Goal: Task Accomplishment & Management: Manage account settings

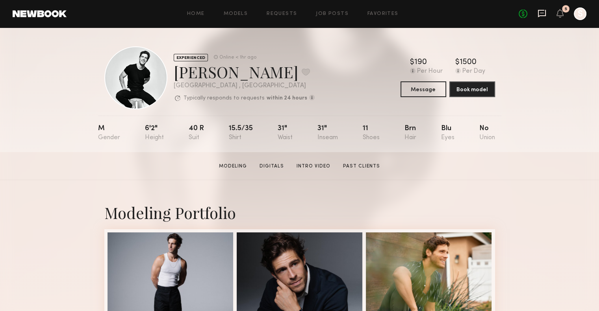
click at [538, 17] on icon at bounding box center [542, 13] width 8 height 7
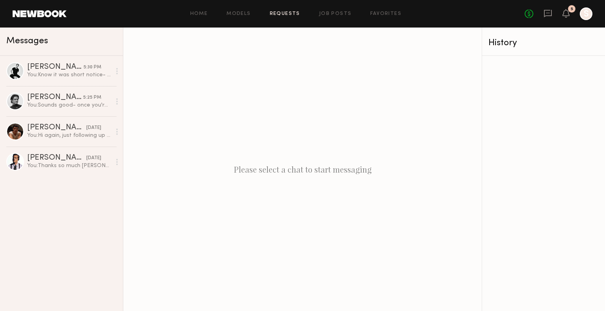
click at [278, 13] on link "Requests" at bounding box center [285, 13] width 30 height 5
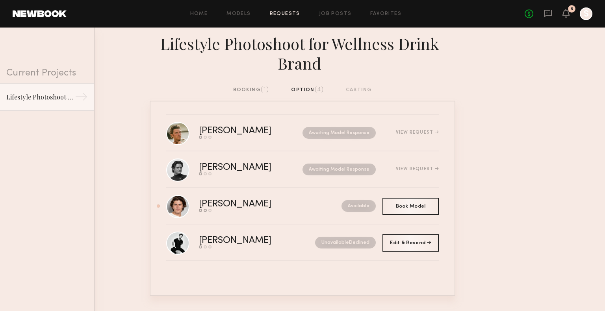
click at [243, 94] on div "booking (1)" at bounding box center [251, 90] width 36 height 9
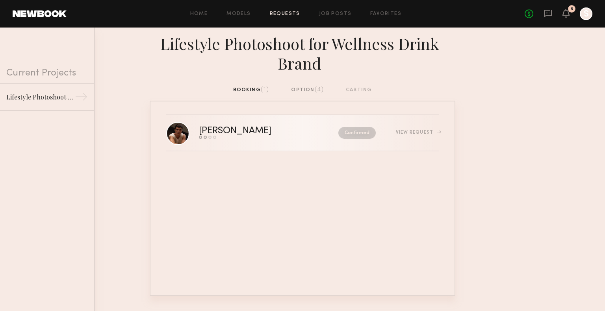
click at [431, 133] on div "View Request" at bounding box center [417, 132] width 43 height 5
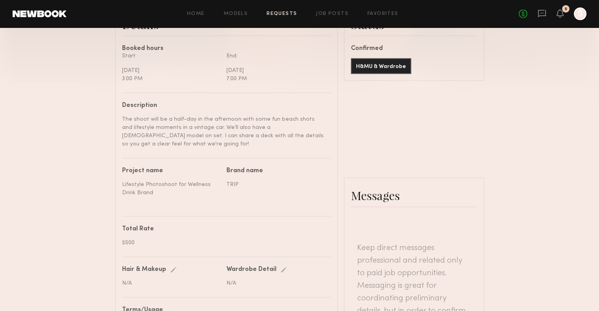
scroll to position [216, 0]
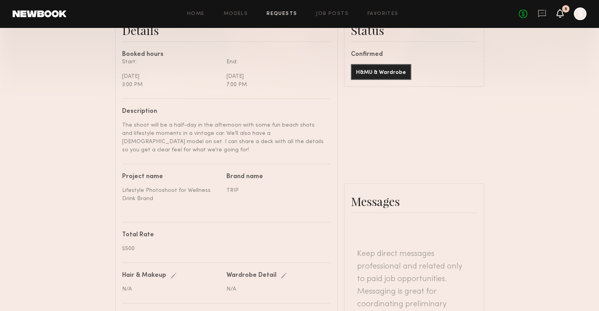
click at [559, 17] on icon at bounding box center [560, 17] width 2 height 1
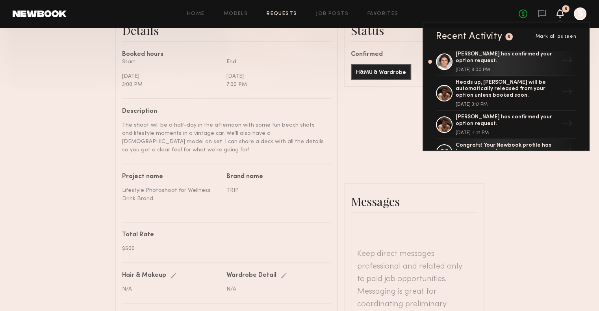
scroll to position [94, 0]
click at [583, 13] on div at bounding box center [579, 13] width 13 height 13
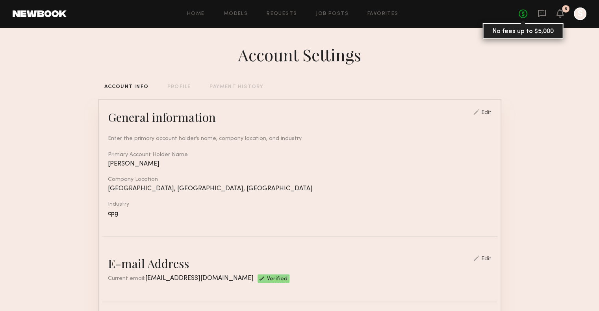
click at [523, 11] on link "No fees up to $5,000" at bounding box center [522, 13] width 9 height 9
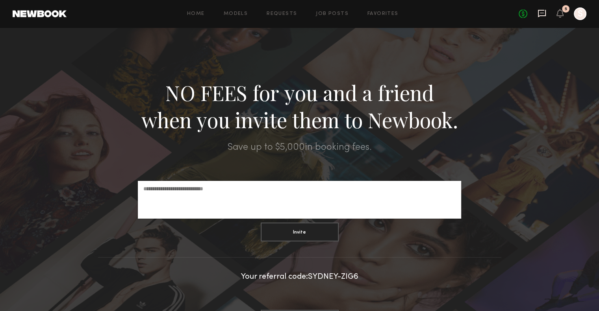
click at [545, 9] on icon at bounding box center [541, 13] width 9 height 9
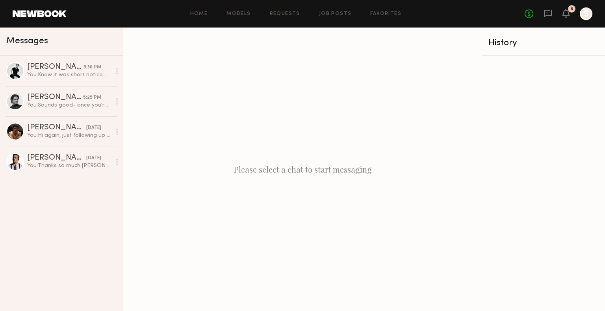
click at [560, 15] on div "No fees up to $5,000 5 S" at bounding box center [558, 13] width 68 height 13
click at [566, 17] on icon at bounding box center [565, 17] width 2 height 1
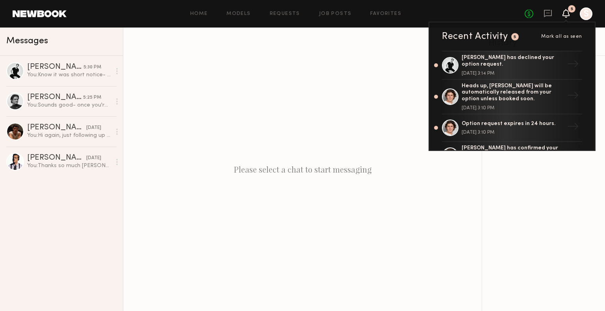
click at [583, 12] on div at bounding box center [585, 13] width 13 height 13
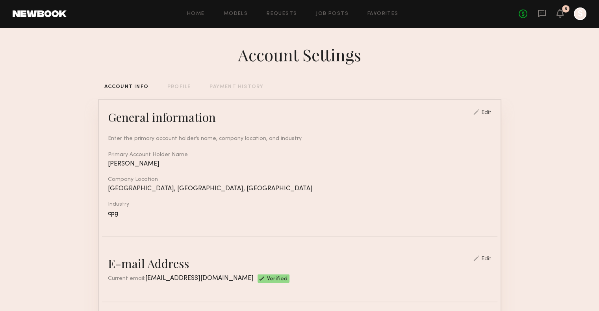
click at [192, 90] on div "ACCOUNT INFO PROFILE PAYMENT HISTORY" at bounding box center [299, 87] width 403 height 5
click at [179, 87] on div "PROFILE" at bounding box center [178, 87] width 23 height 5
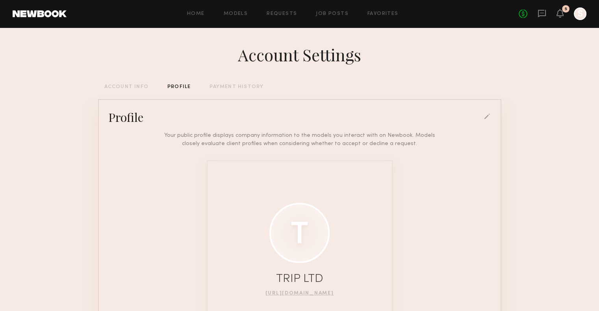
scroll to position [24, 0]
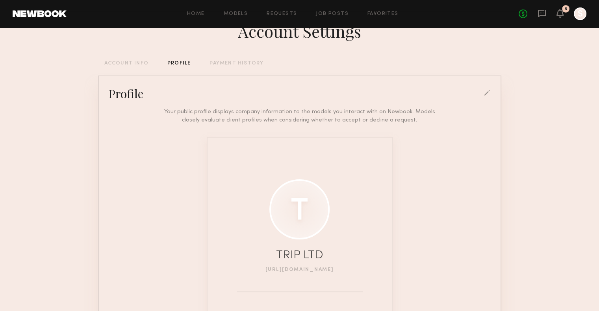
click at [304, 272] on link "https://us.drink-trip.com/" at bounding box center [299, 270] width 68 height 5
click at [119, 63] on div "ACCOUNT INFO" at bounding box center [126, 63] width 44 height 5
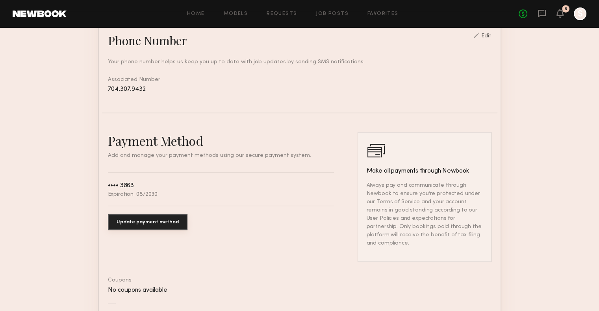
scroll to position [426, 0]
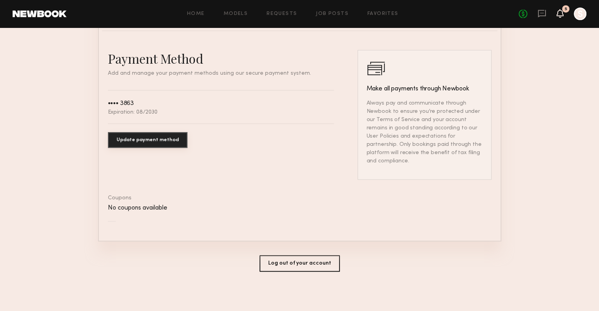
click at [562, 16] on icon at bounding box center [560, 13] width 6 height 6
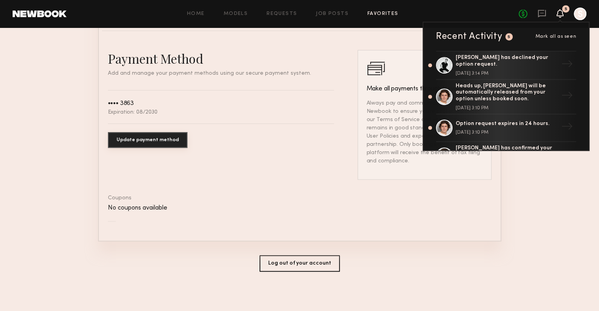
click at [385, 13] on link "Favorites" at bounding box center [382, 13] width 31 height 5
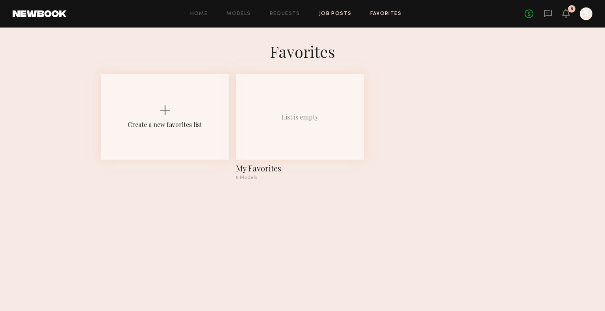
click at [325, 12] on link "Job Posts" at bounding box center [335, 13] width 33 height 5
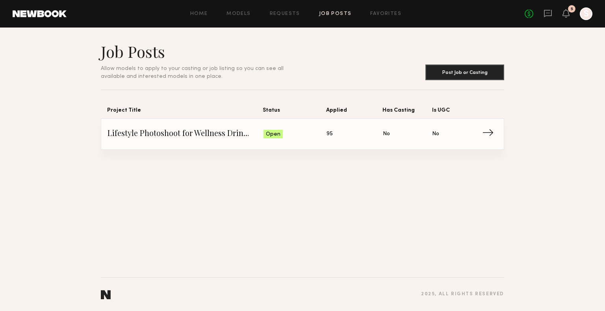
click at [491, 137] on span "→" at bounding box center [490, 134] width 16 height 12
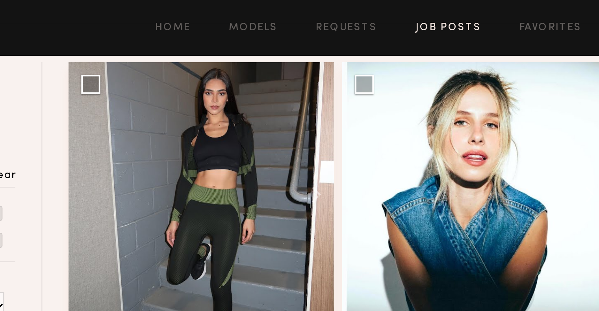
scroll to position [102, 0]
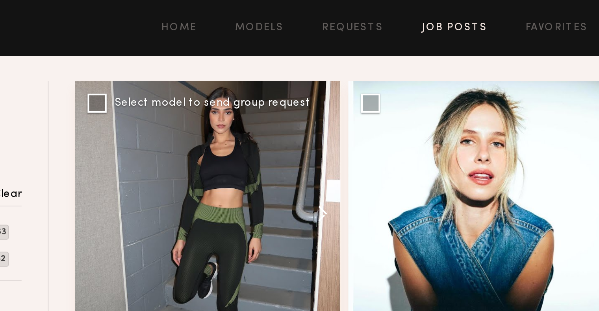
click at [267, 105] on button at bounding box center [262, 105] width 25 height 131
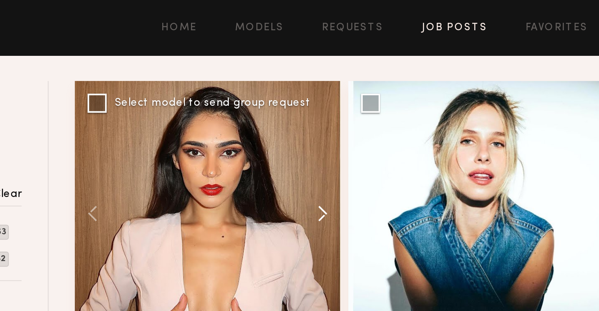
click at [267, 105] on button at bounding box center [262, 105] width 25 height 131
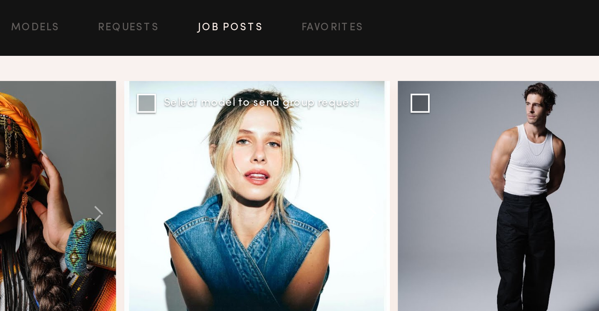
click at [405, 105] on button at bounding box center [398, 105] width 25 height 131
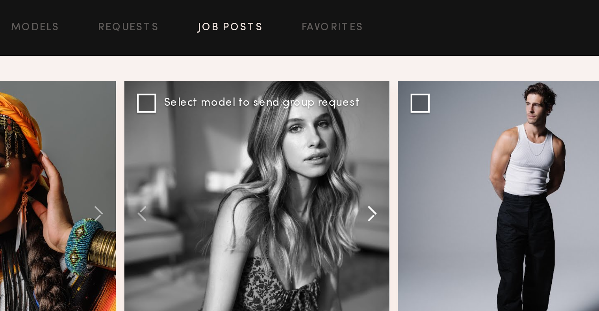
click at [405, 105] on button at bounding box center [398, 105] width 25 height 131
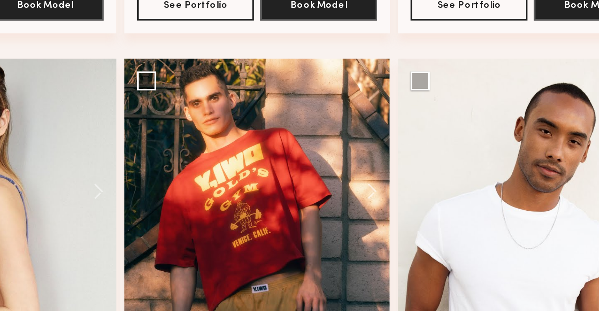
scroll to position [168, 0]
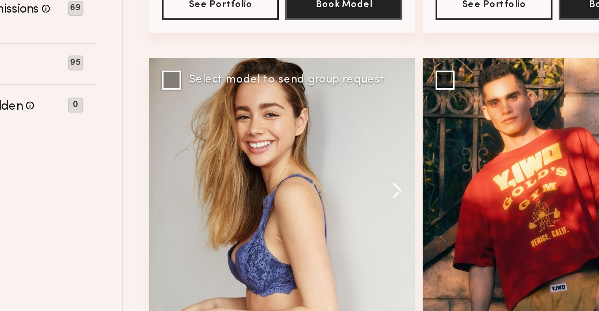
click at [265, 255] on button at bounding box center [262, 251] width 25 height 131
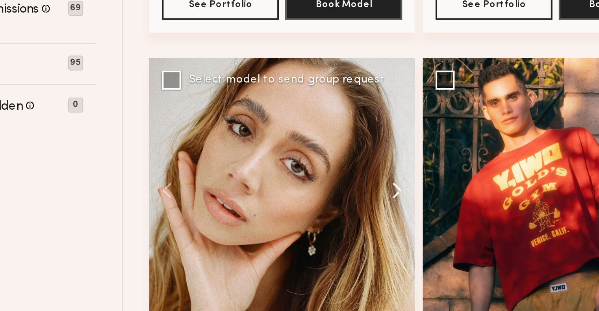
click at [265, 255] on button at bounding box center [262, 251] width 25 height 131
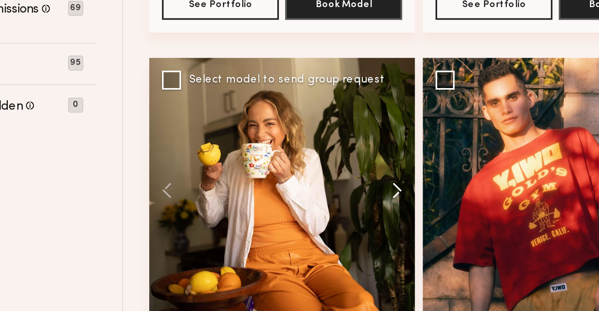
click at [265, 255] on button at bounding box center [262, 251] width 25 height 131
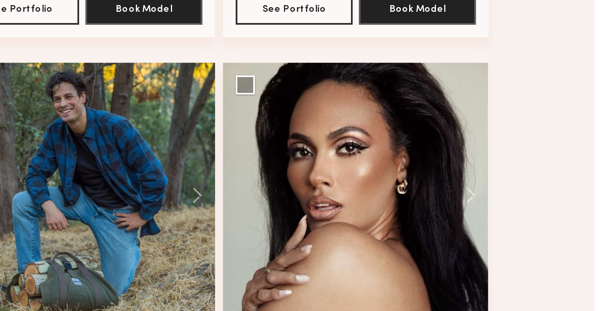
scroll to position [378, 0]
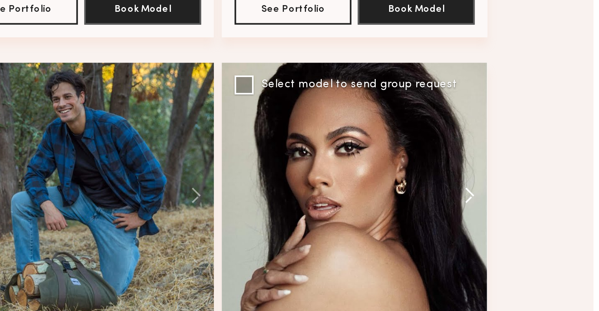
click at [534, 256] on button at bounding box center [533, 253] width 25 height 131
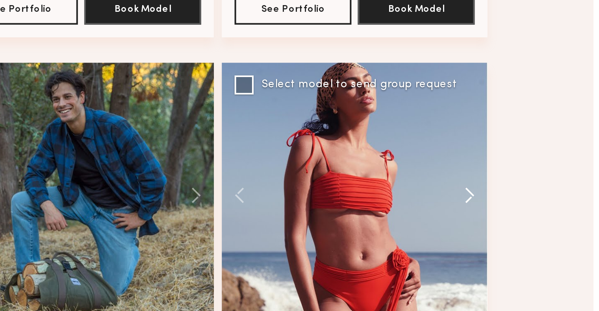
click at [533, 256] on button at bounding box center [533, 253] width 25 height 131
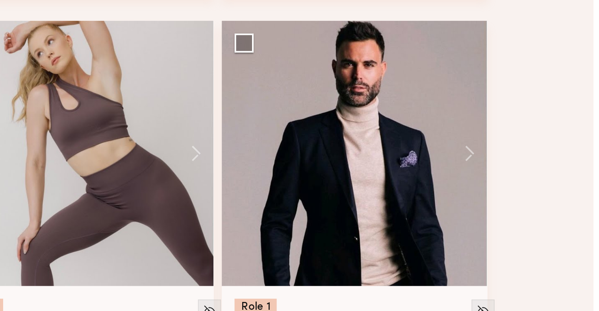
scroll to position [610, 0]
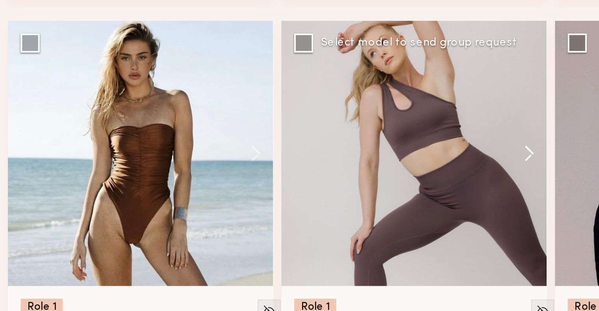
click at [401, 233] on button at bounding box center [398, 232] width 25 height 131
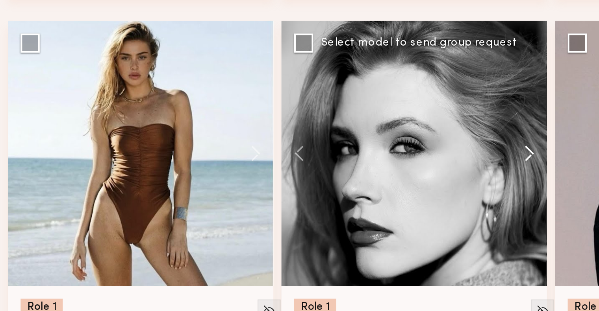
click at [401, 233] on button at bounding box center [398, 232] width 25 height 131
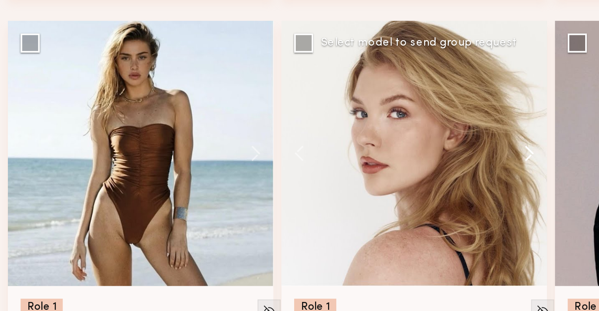
click at [401, 233] on button at bounding box center [398, 232] width 25 height 131
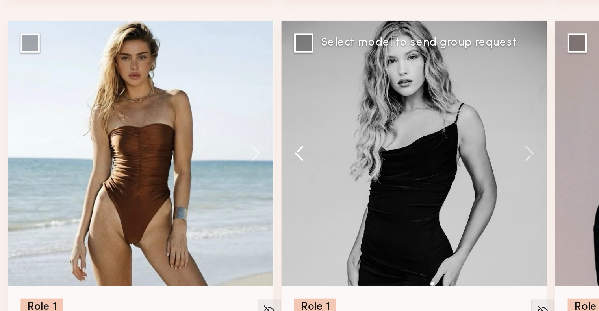
click at [288, 233] on button at bounding box center [291, 232] width 25 height 131
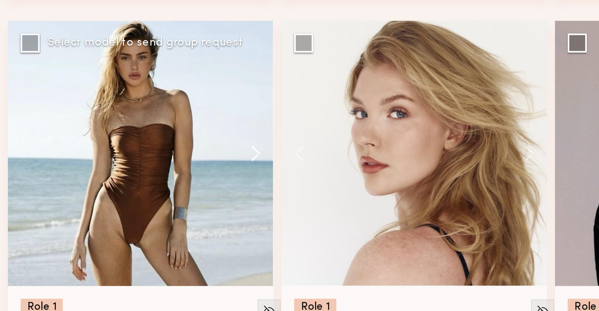
click at [267, 233] on button at bounding box center [262, 232] width 25 height 131
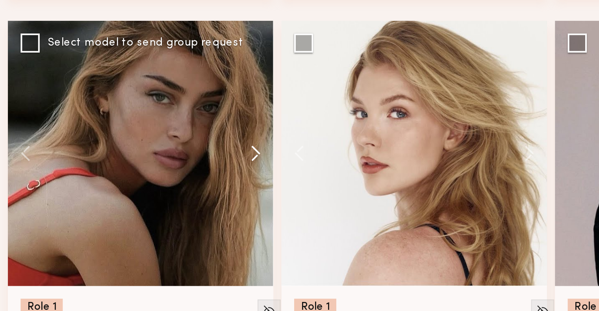
click at [267, 233] on button at bounding box center [262, 232] width 25 height 131
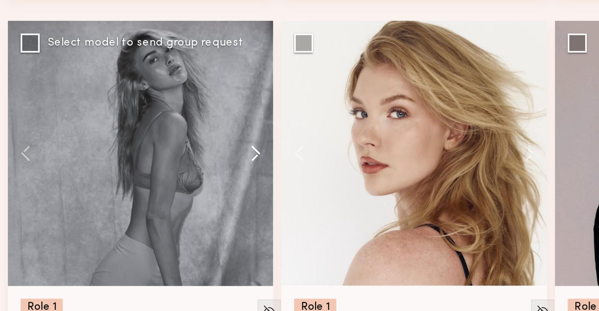
click at [267, 233] on button at bounding box center [262, 232] width 25 height 131
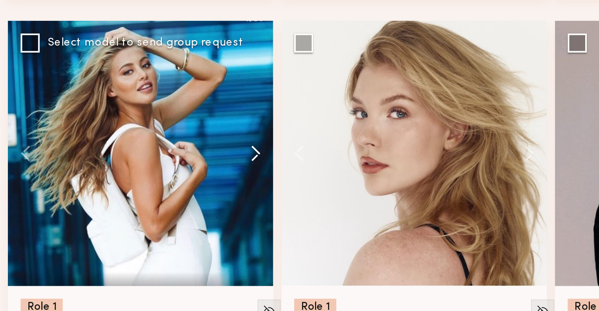
click at [267, 233] on button at bounding box center [262, 232] width 25 height 131
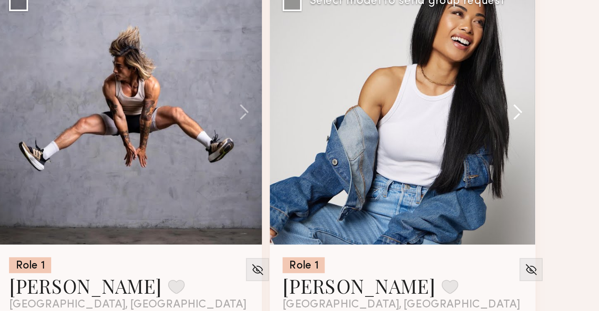
scroll to position [1054, 0]
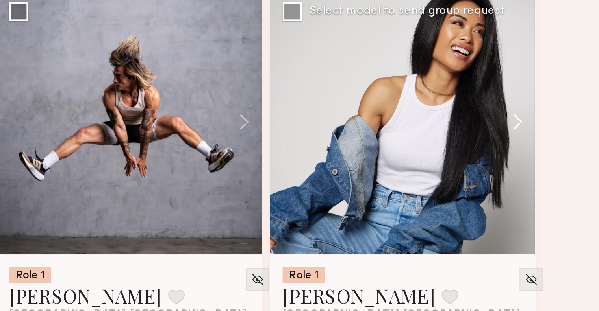
click at [538, 214] on button at bounding box center [533, 213] width 25 height 131
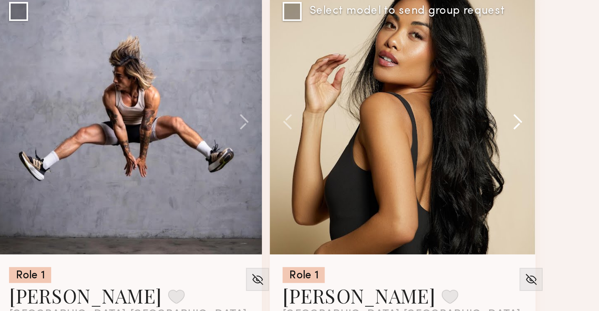
click at [538, 214] on button at bounding box center [533, 213] width 25 height 131
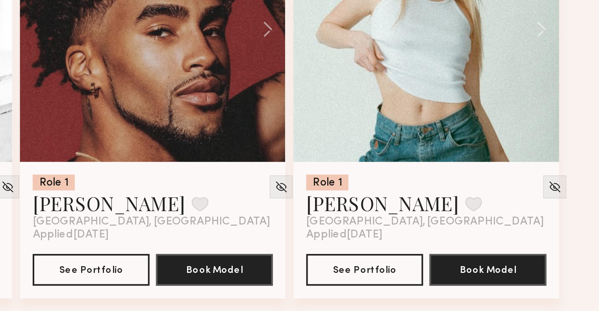
scroll to position [1519, 0]
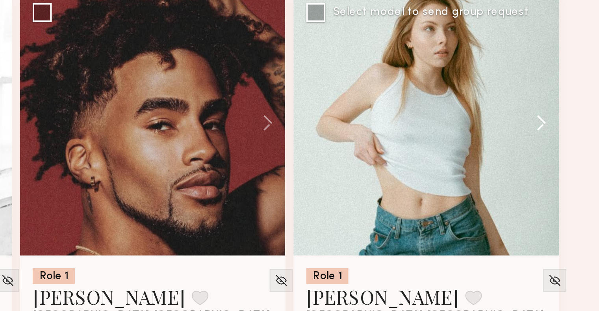
click at [538, 172] on button at bounding box center [533, 171] width 25 height 131
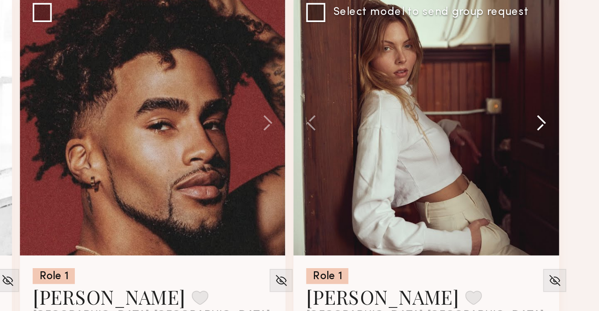
click at [538, 172] on button at bounding box center [533, 171] width 25 height 131
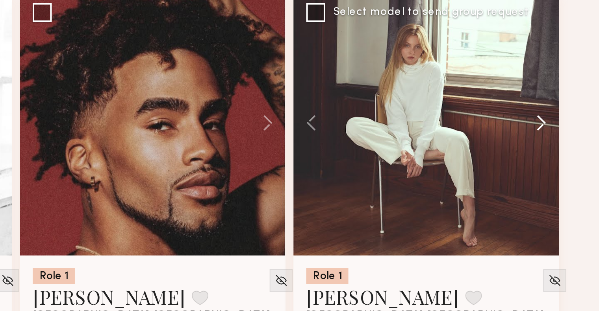
click at [538, 172] on button at bounding box center [533, 171] width 25 height 131
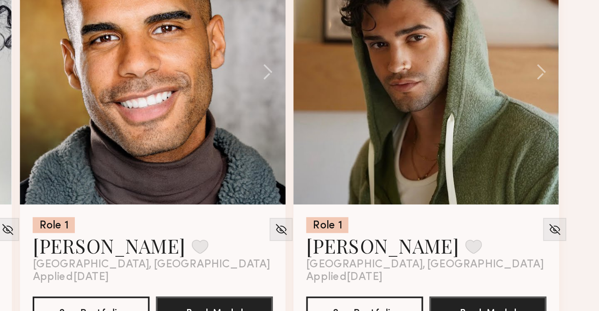
scroll to position [1839, 0]
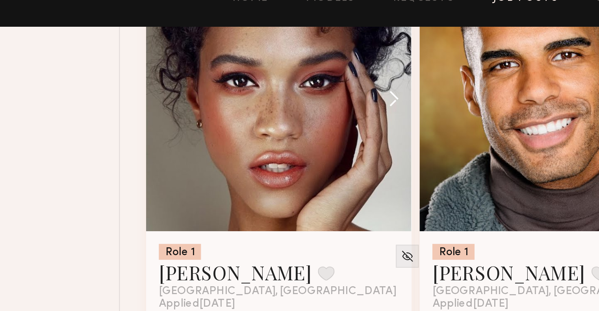
click at [265, 66] on button at bounding box center [262, 63] width 25 height 131
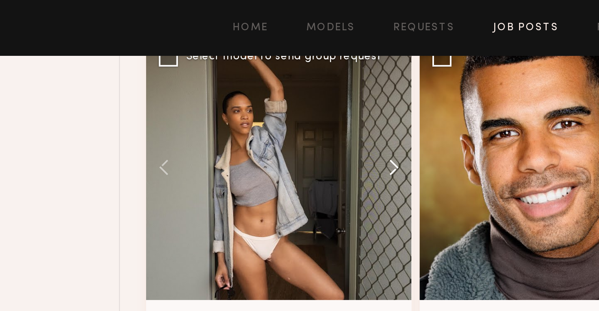
scroll to position [1819, 0]
click at [268, 84] on button at bounding box center [262, 82] width 25 height 131
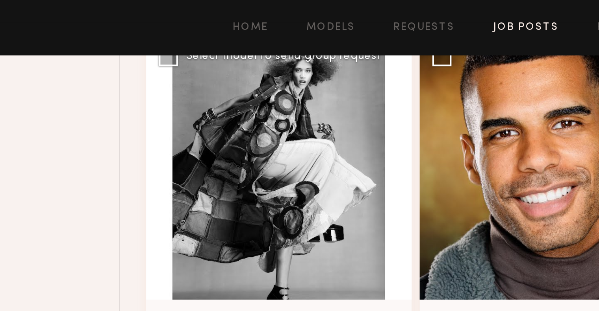
click at [268, 84] on button at bounding box center [262, 82] width 25 height 131
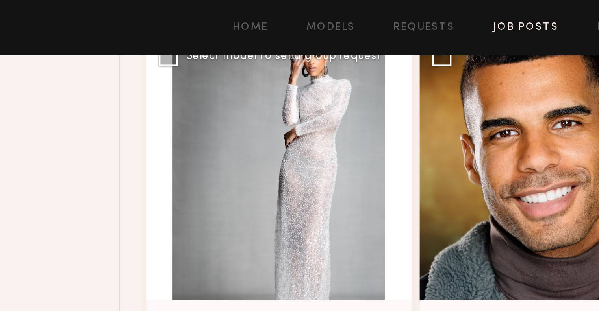
click at [268, 84] on button at bounding box center [262, 82] width 25 height 131
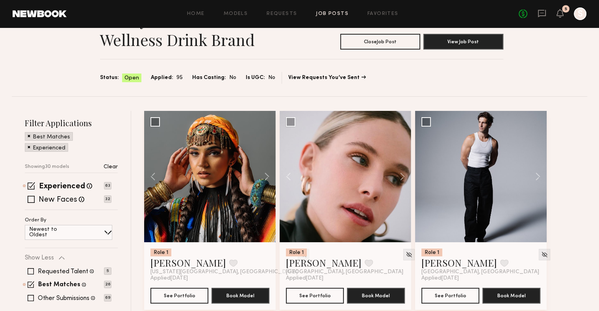
scroll to position [0, 0]
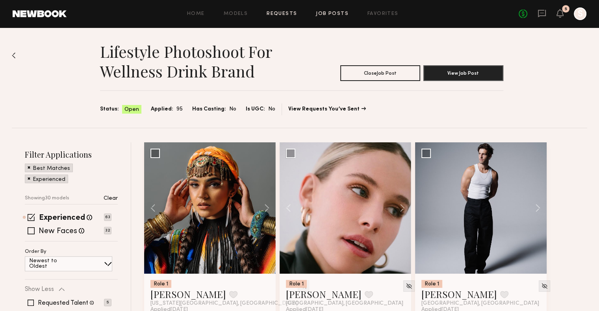
click at [291, 15] on link "Requests" at bounding box center [281, 13] width 30 height 5
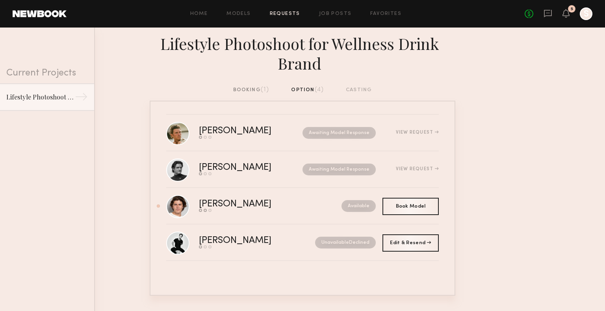
click at [265, 89] on span "(1)" at bounding box center [265, 90] width 9 height 6
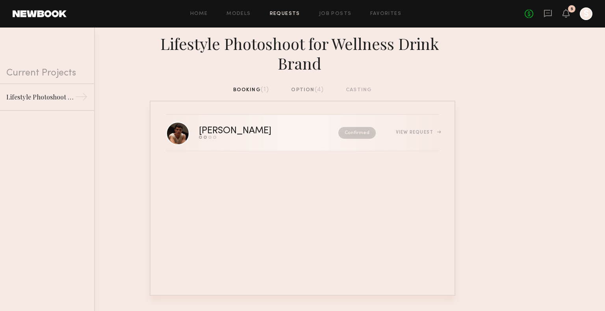
click at [401, 133] on div "View Request" at bounding box center [417, 132] width 43 height 5
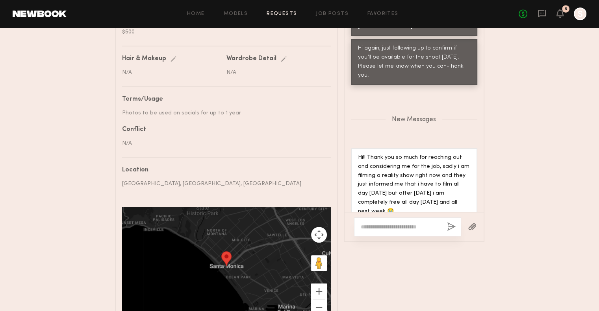
scroll to position [433, 0]
click at [406, 231] on textarea at bounding box center [401, 227] width 80 height 8
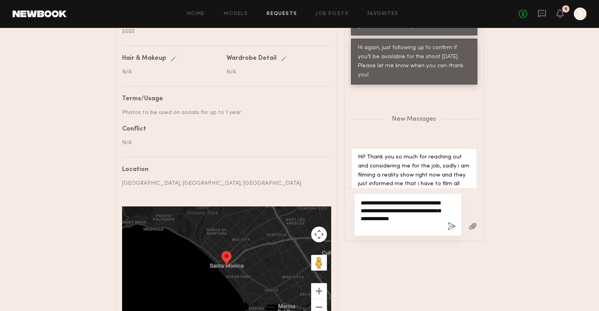
click at [383, 231] on textarea "**********" at bounding box center [401, 214] width 80 height 31
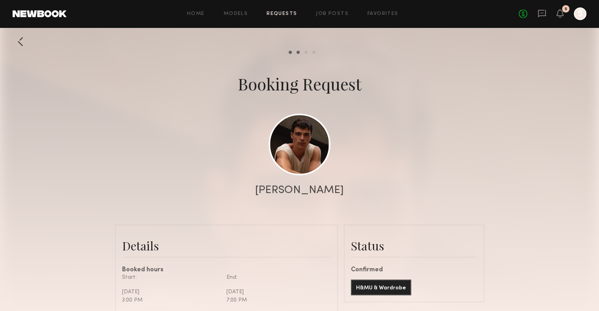
scroll to position [496, 0]
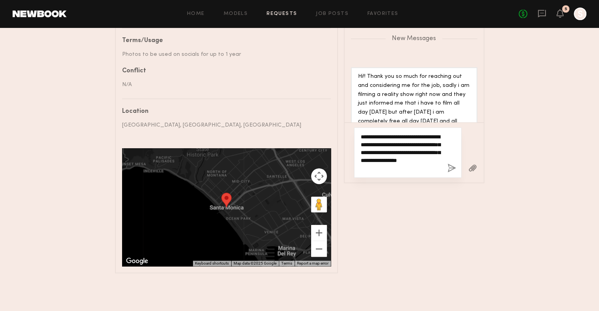
click at [361, 138] on textarea "**********" at bounding box center [401, 152] width 80 height 39
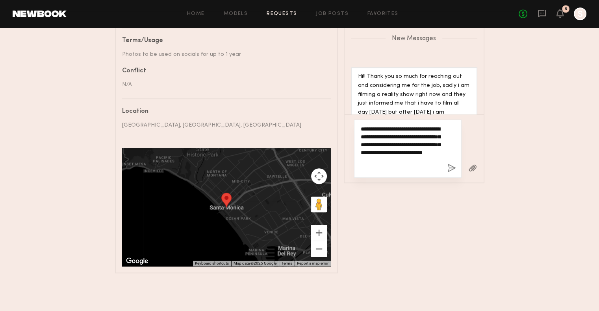
drag, startPoint x: 381, startPoint y: 138, endPoint x: 431, endPoint y: 130, distance: 50.2
click at [431, 130] on textarea "**********" at bounding box center [401, 148] width 80 height 47
click at [396, 160] on textarea "**********" at bounding box center [401, 148] width 80 height 47
click at [373, 168] on textarea "**********" at bounding box center [401, 148] width 80 height 47
click at [418, 167] on textarea "**********" at bounding box center [401, 148] width 80 height 47
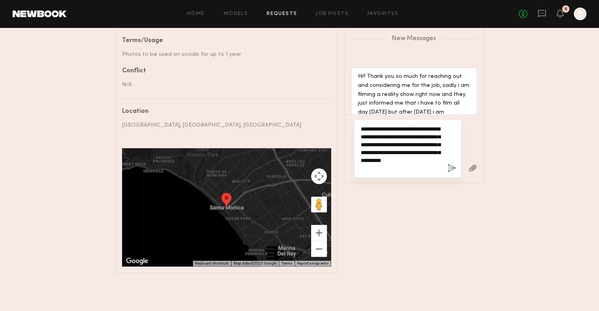
scroll to position [616, 0]
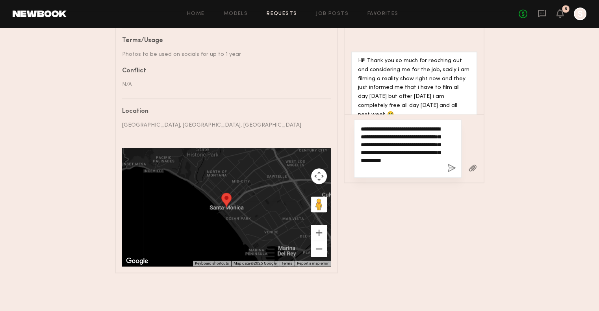
type textarea "**********"
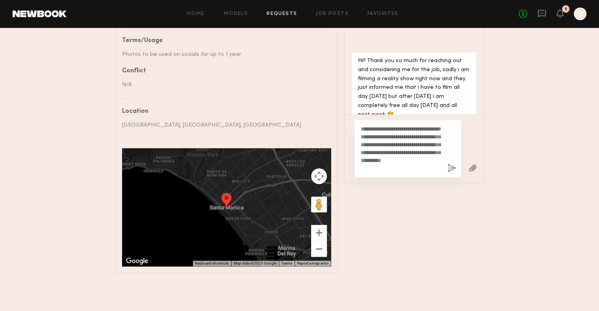
click at [453, 173] on div "**********" at bounding box center [407, 149] width 107 height 58
click at [451, 170] on button "button" at bounding box center [451, 169] width 9 height 10
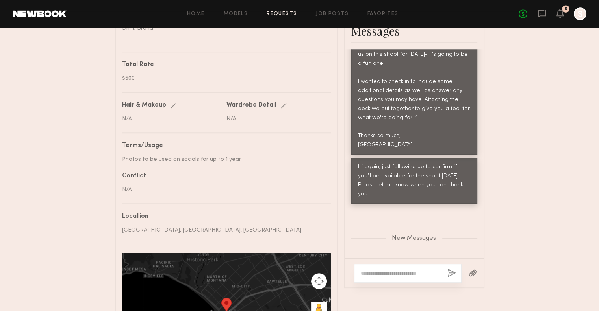
scroll to position [651, 0]
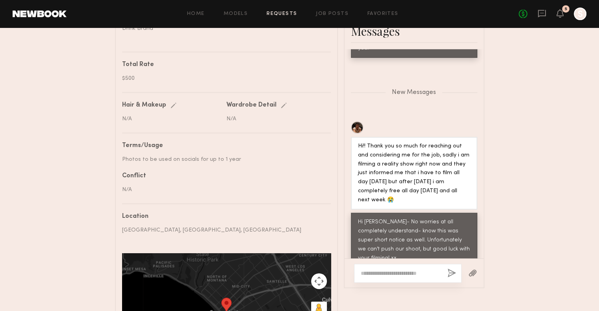
click at [357, 121] on div at bounding box center [357, 127] width 13 height 13
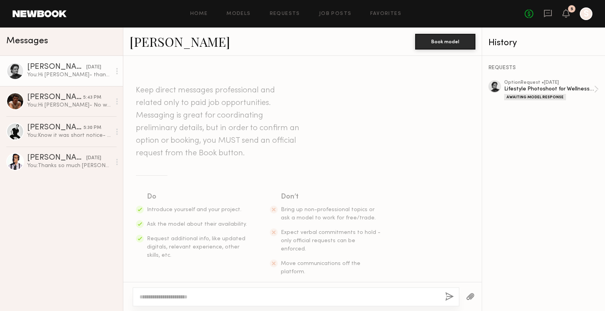
scroll to position [811, 0]
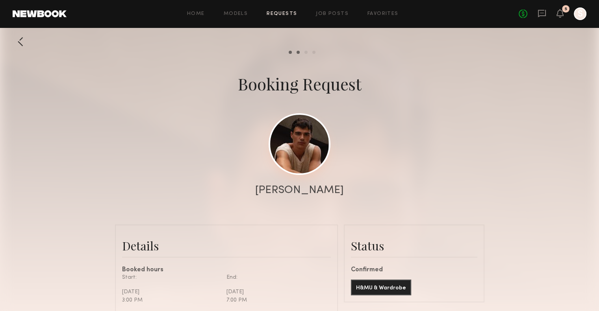
click at [304, 147] on link at bounding box center [299, 144] width 62 height 62
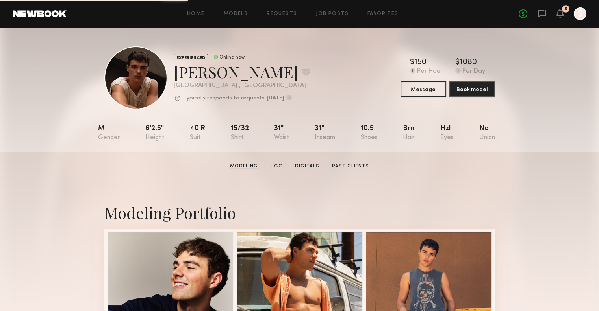
click at [251, 168] on link "Modeling" at bounding box center [244, 166] width 34 height 7
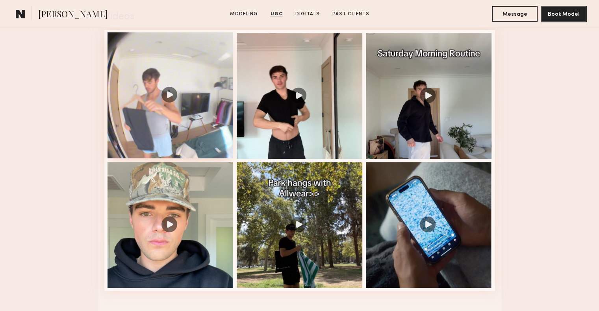
scroll to position [825, 0]
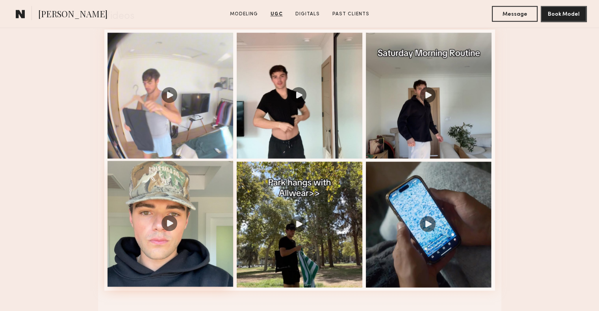
click at [173, 225] on div at bounding box center [170, 224] width 126 height 126
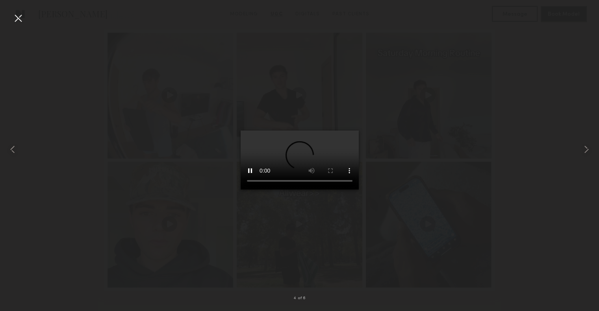
click at [413, 128] on div at bounding box center [299, 150] width 599 height 274
